Goal: Information Seeking & Learning: Learn about a topic

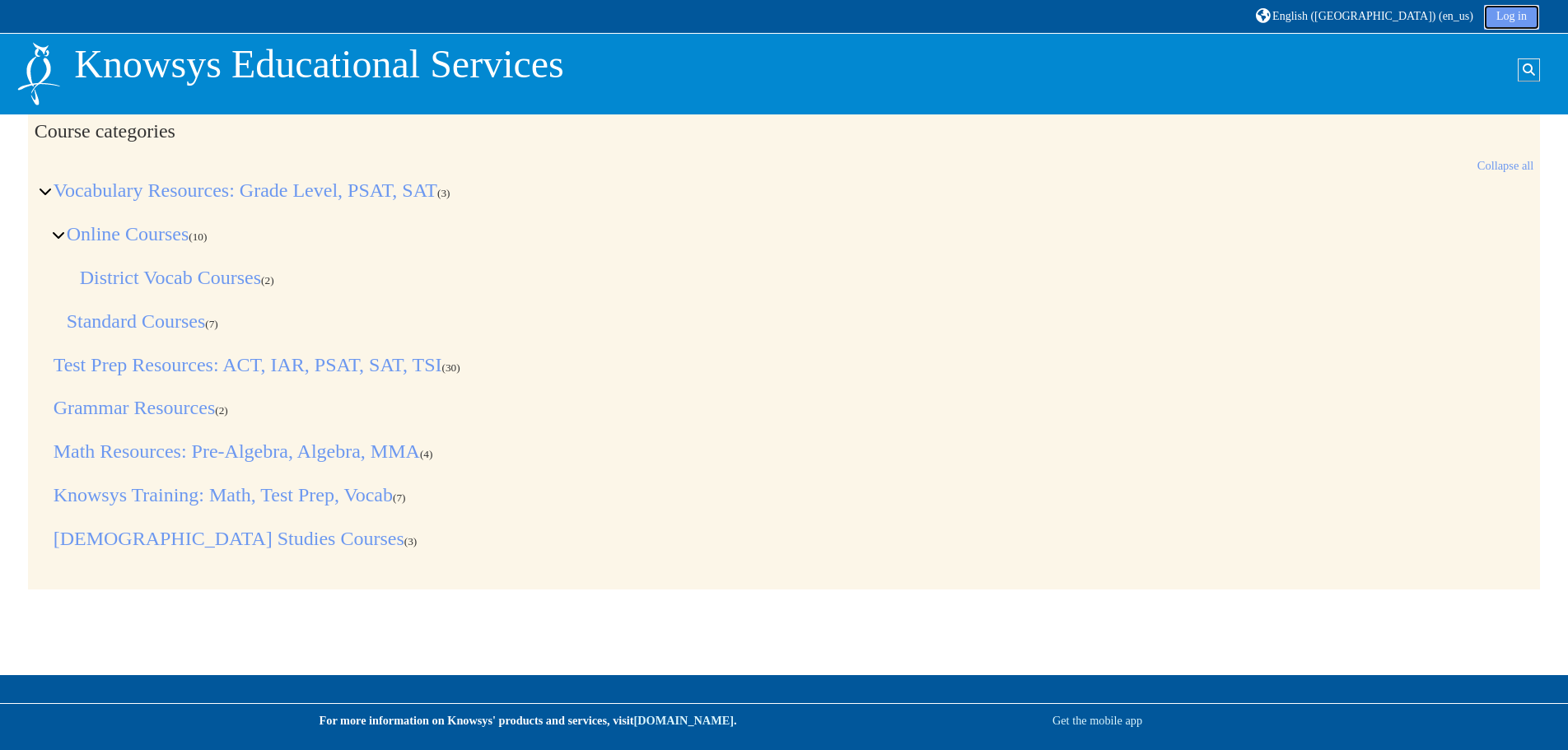
click at [1525, 23] on link "Log in" at bounding box center [1511, 18] width 55 height 25
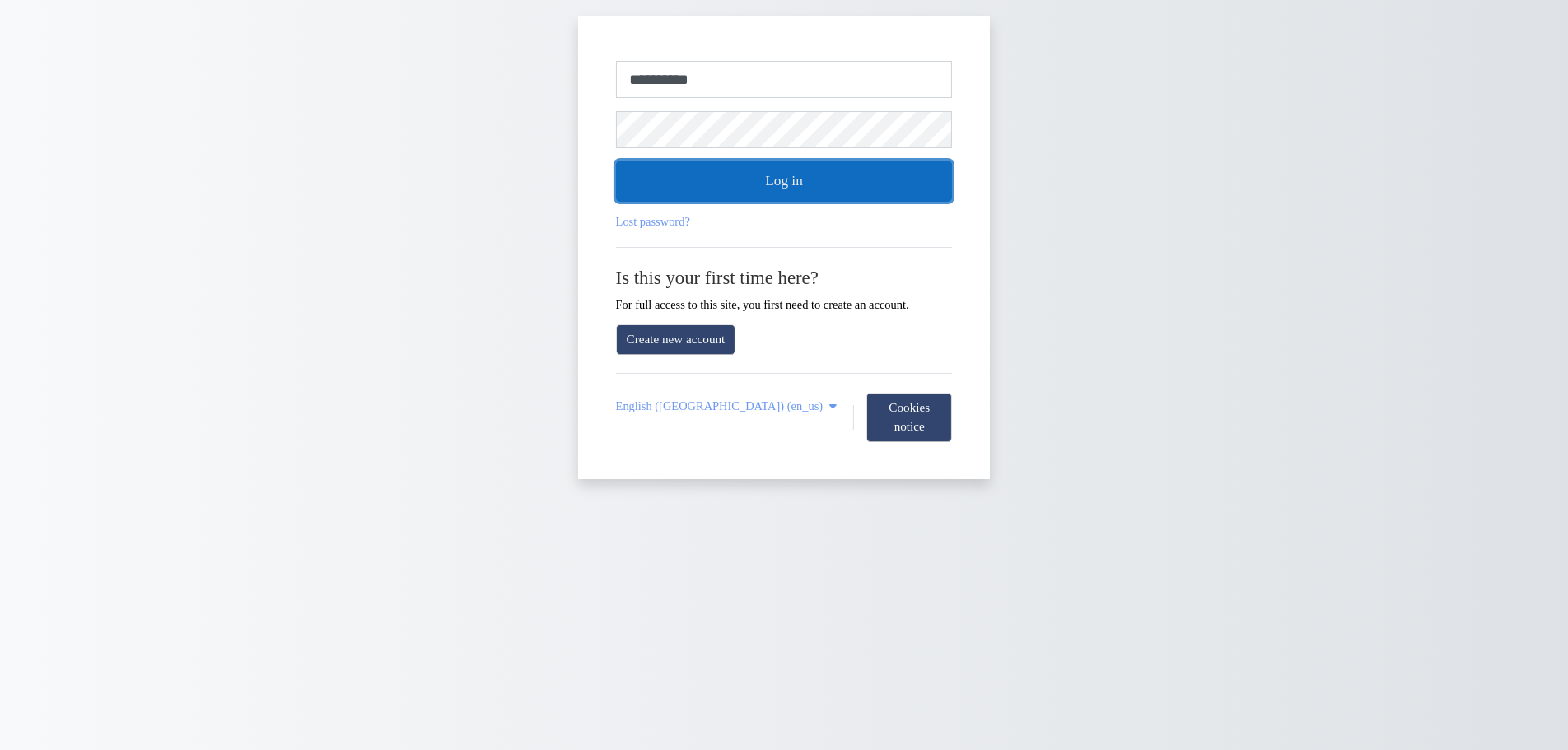
click at [806, 184] on button "Log in" at bounding box center [784, 181] width 337 height 41
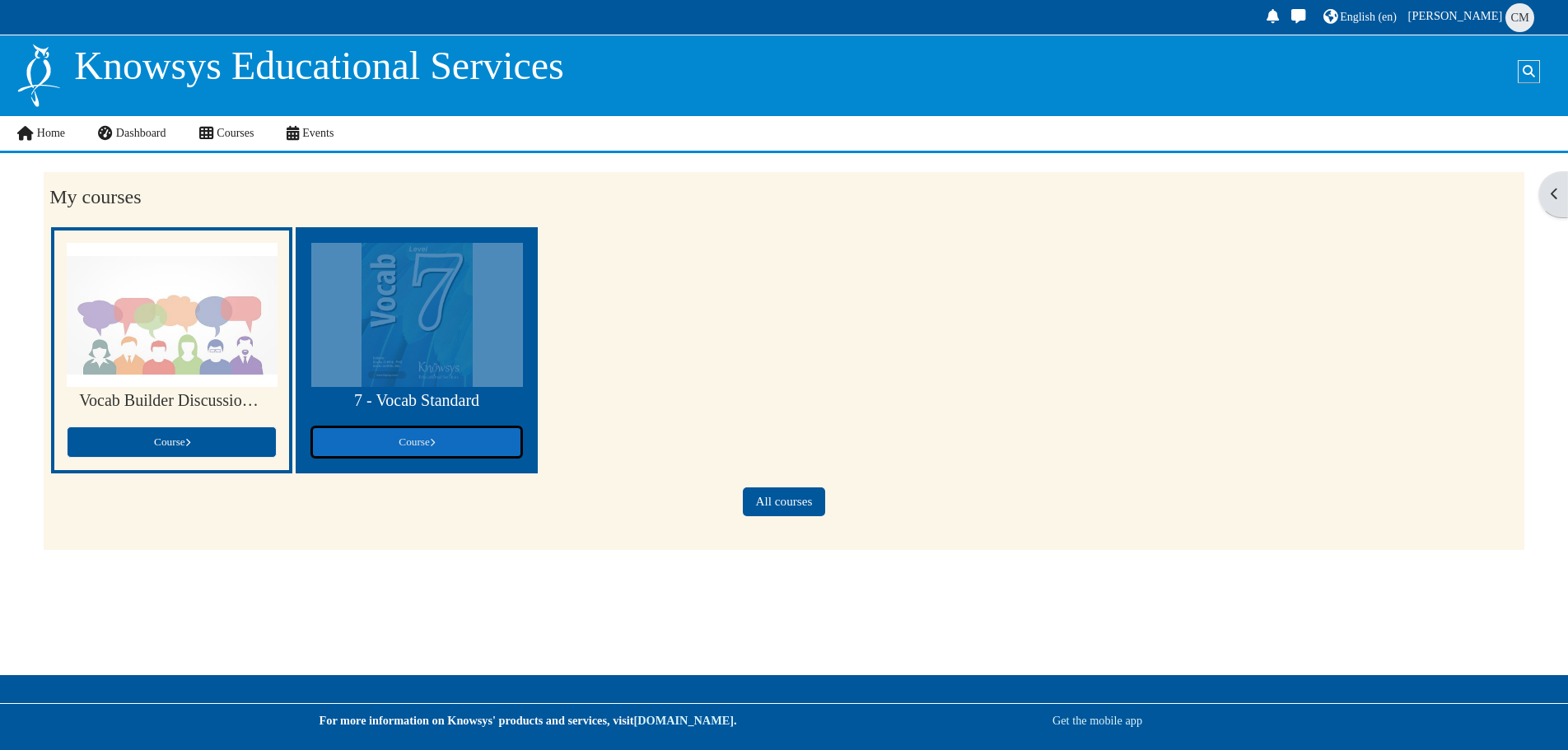
click at [410, 445] on span "Course" at bounding box center [416, 441] width 36 height 13
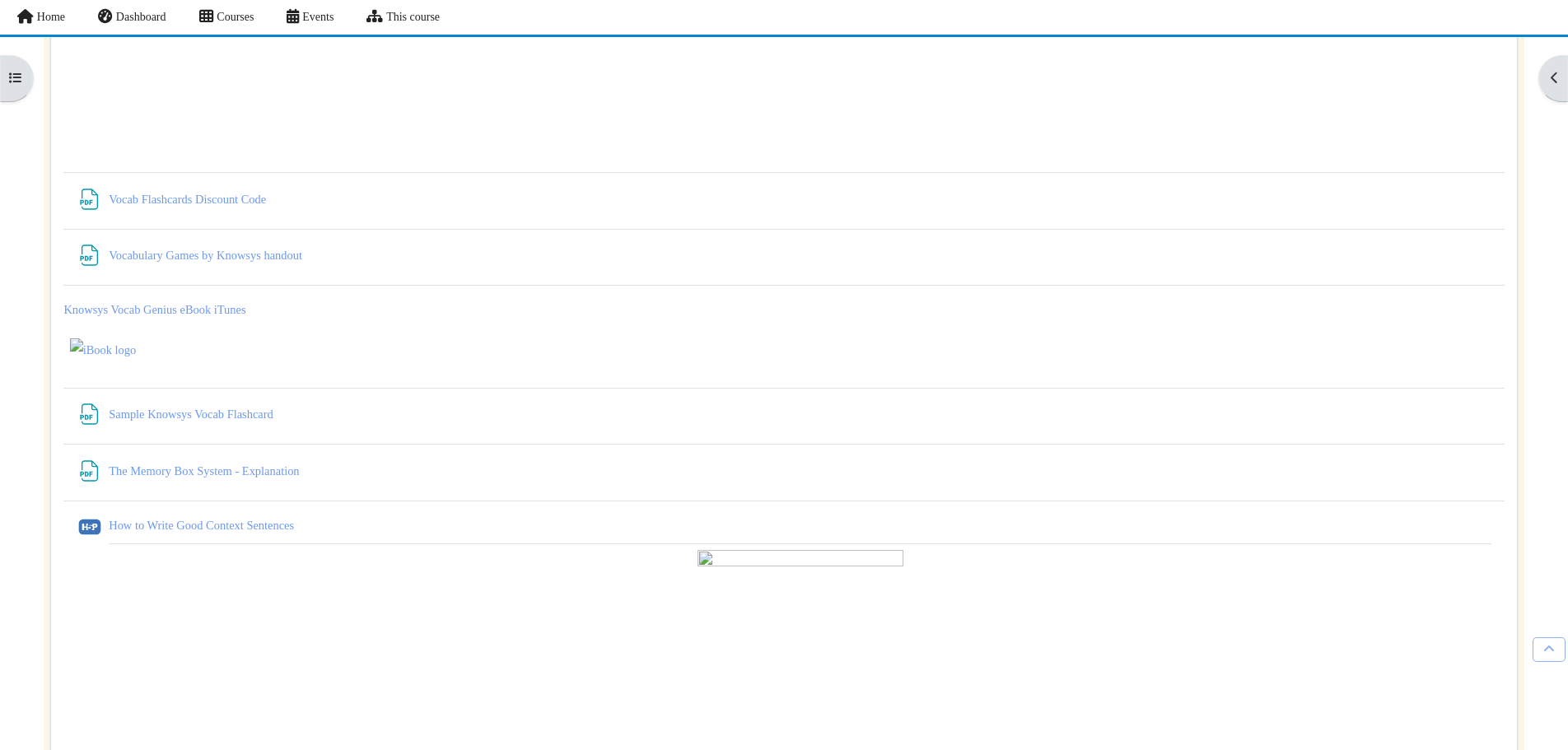
scroll to position [1811, 0]
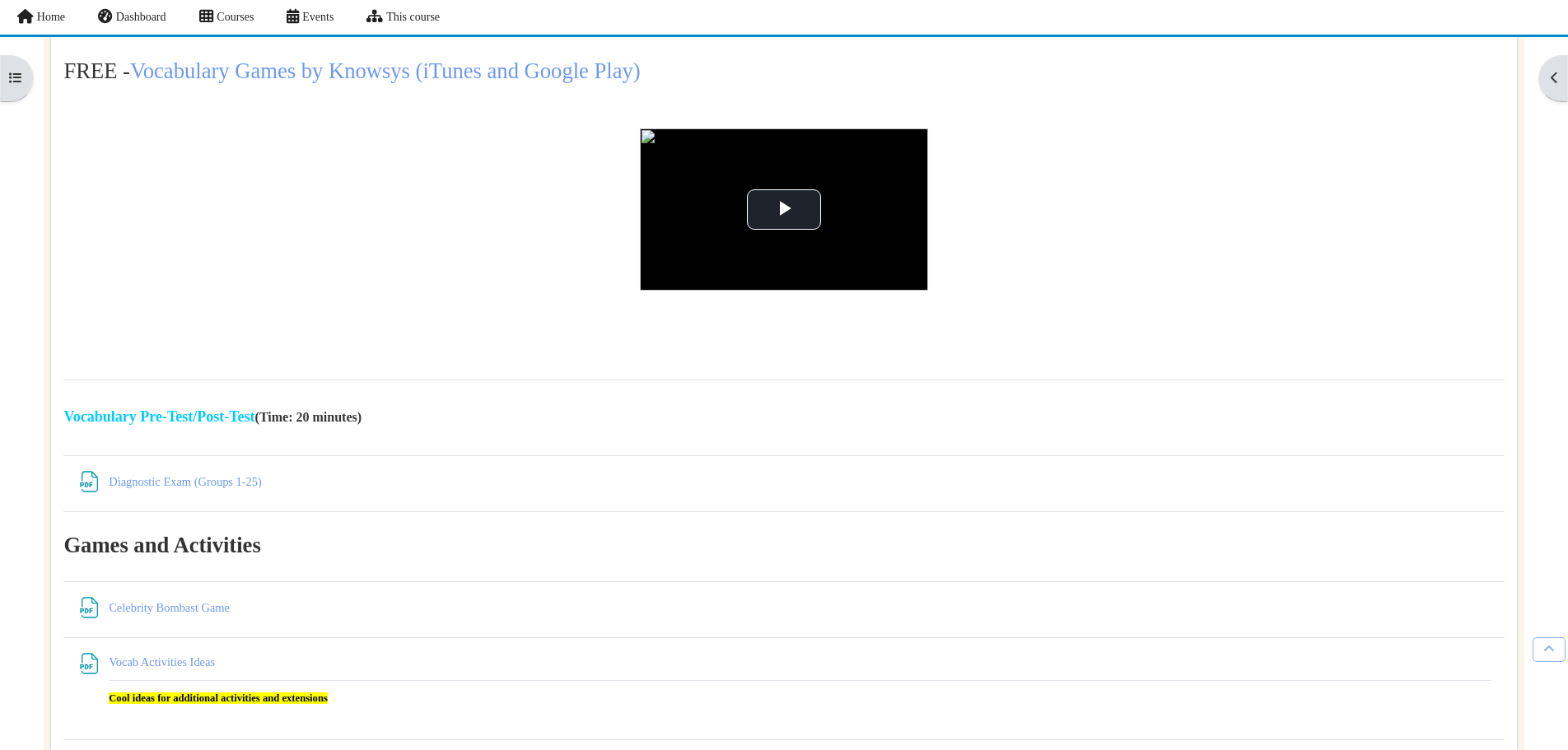
scroll to position [4775, 0]
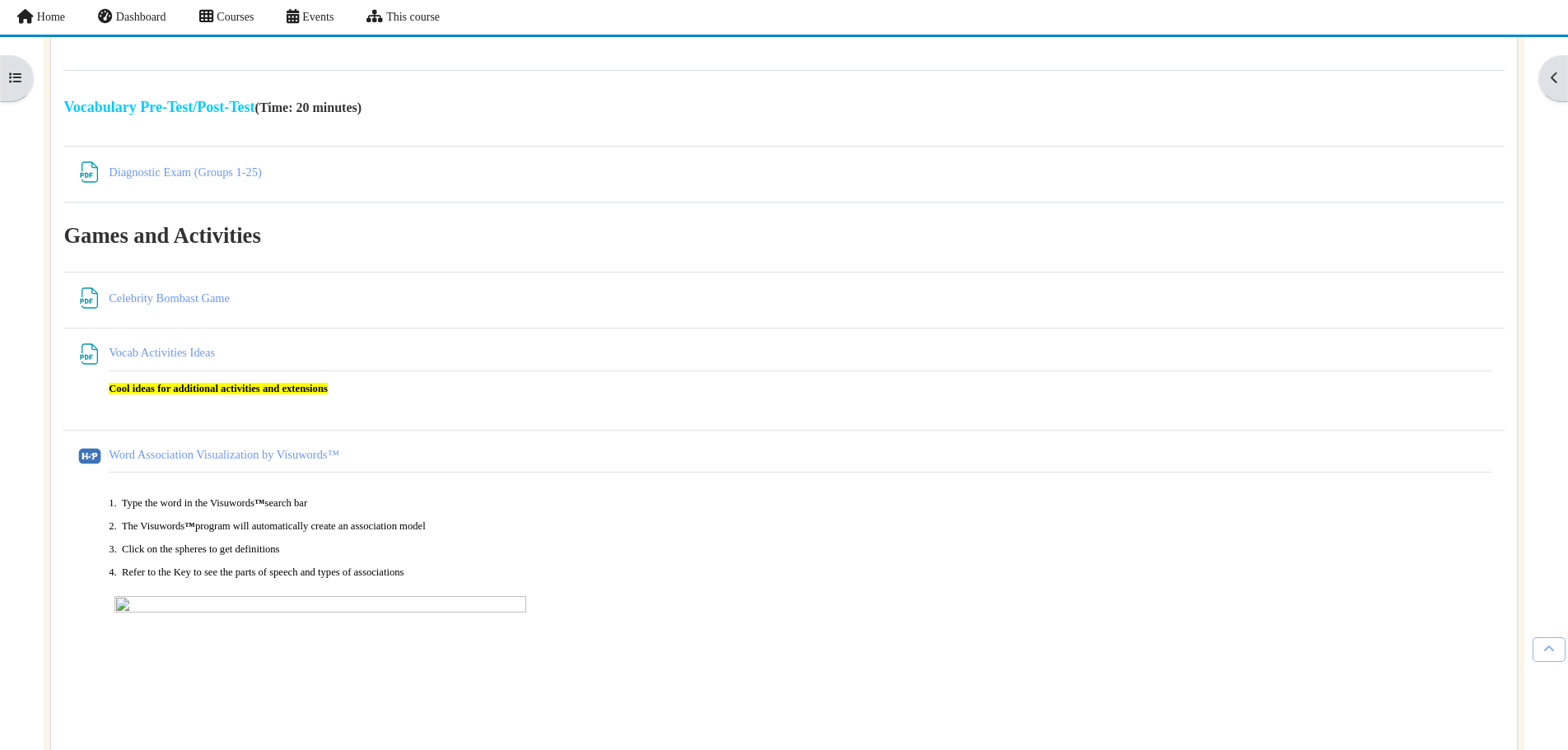
scroll to position [5105, 0]
